Goal: Find specific page/section: Find specific page/section

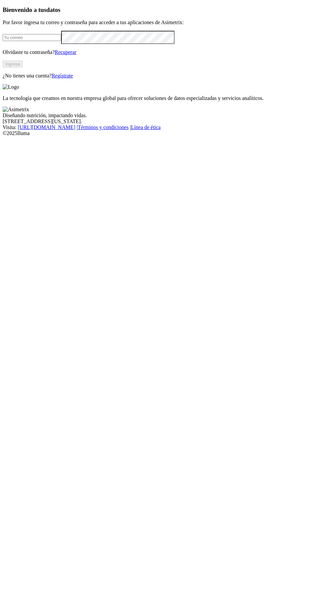
type input "[EMAIL_ADDRESS][DOMAIN_NAME]"
click input "submit" at bounding box center [0, 0] width 0 height 0
